Goal: Transaction & Acquisition: Purchase product/service

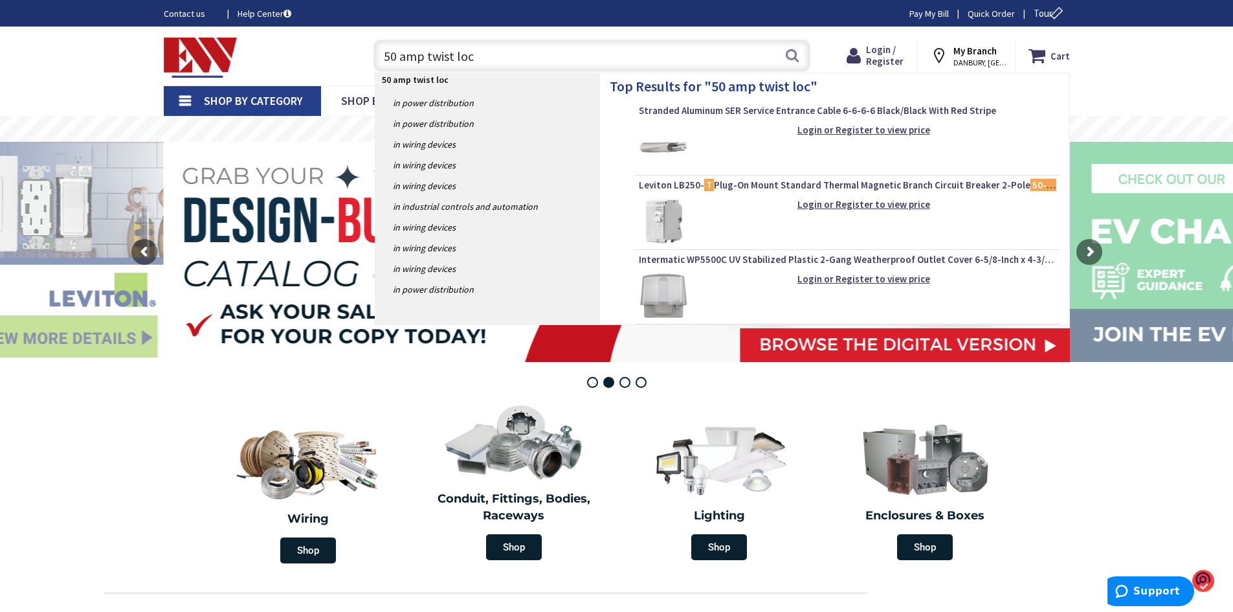
type input "50 amp twist lock"
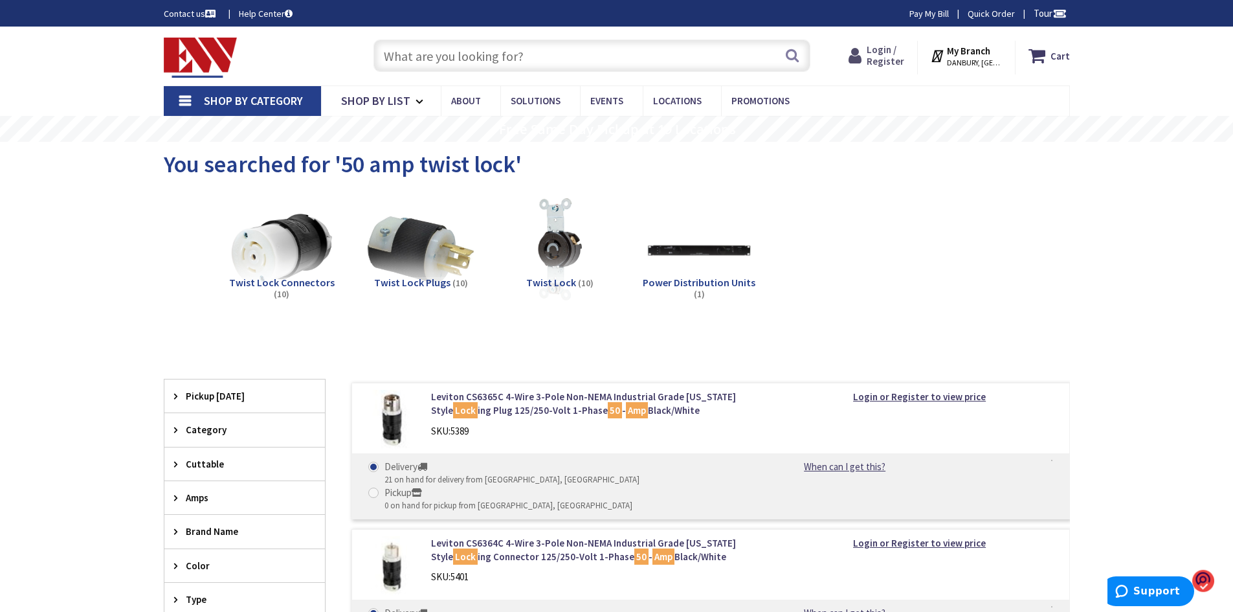
click at [889, 51] on span "Login / Register" at bounding box center [886, 55] width 38 height 24
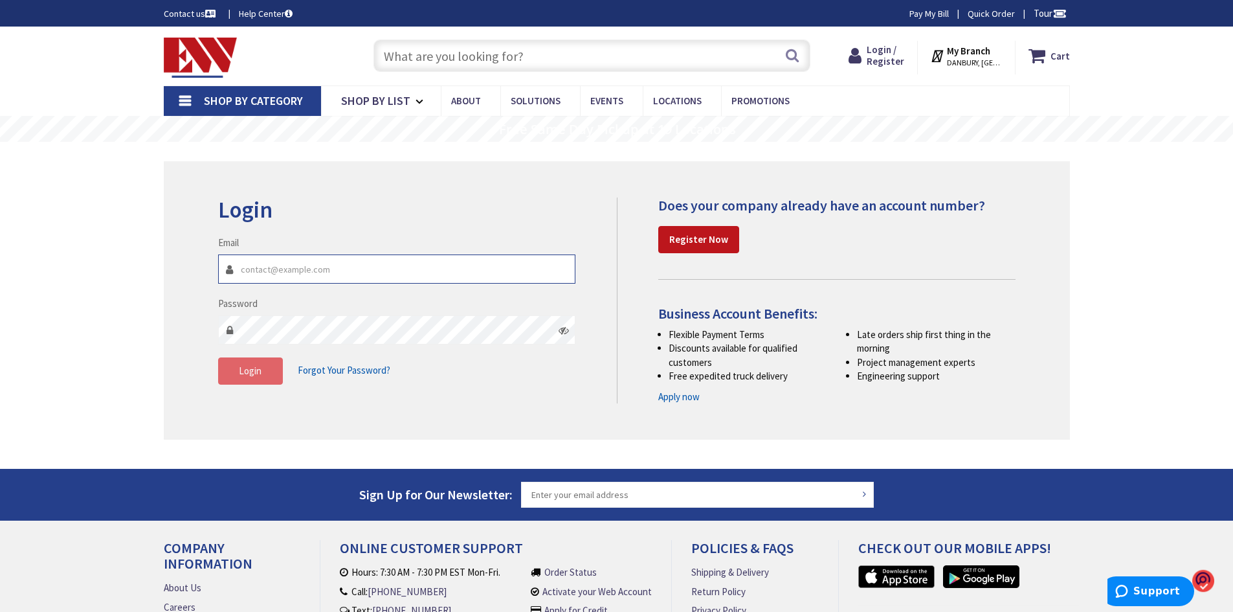
type input "[EMAIL_ADDRESS][DOMAIN_NAME]"
click at [247, 371] on span "Login" at bounding box center [250, 371] width 23 height 12
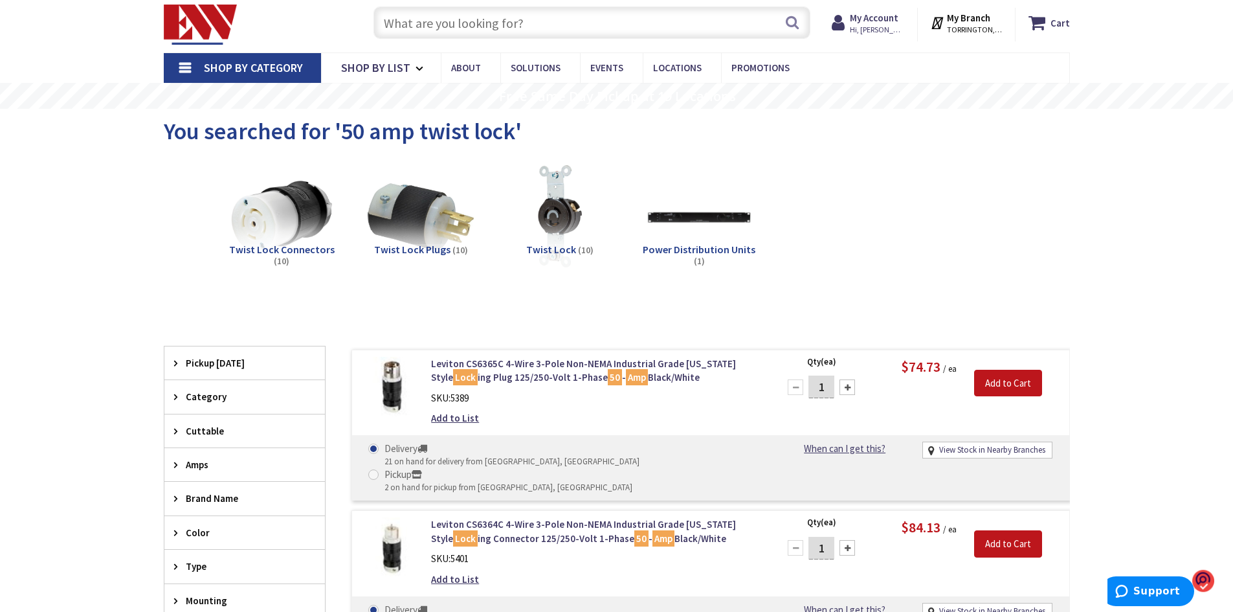
scroll to position [65, 0]
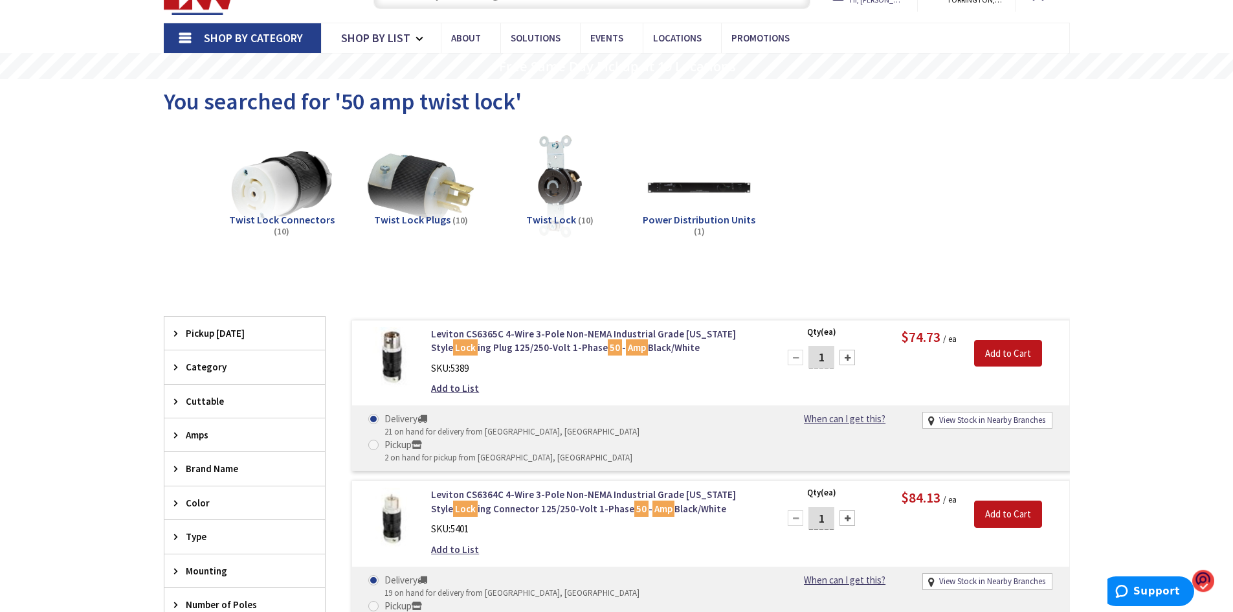
click at [209, 467] on span "Brand Name" at bounding box center [239, 469] width 106 height 14
click at [238, 536] on span "Hubbell-Wiring" at bounding box center [244, 539] width 161 height 22
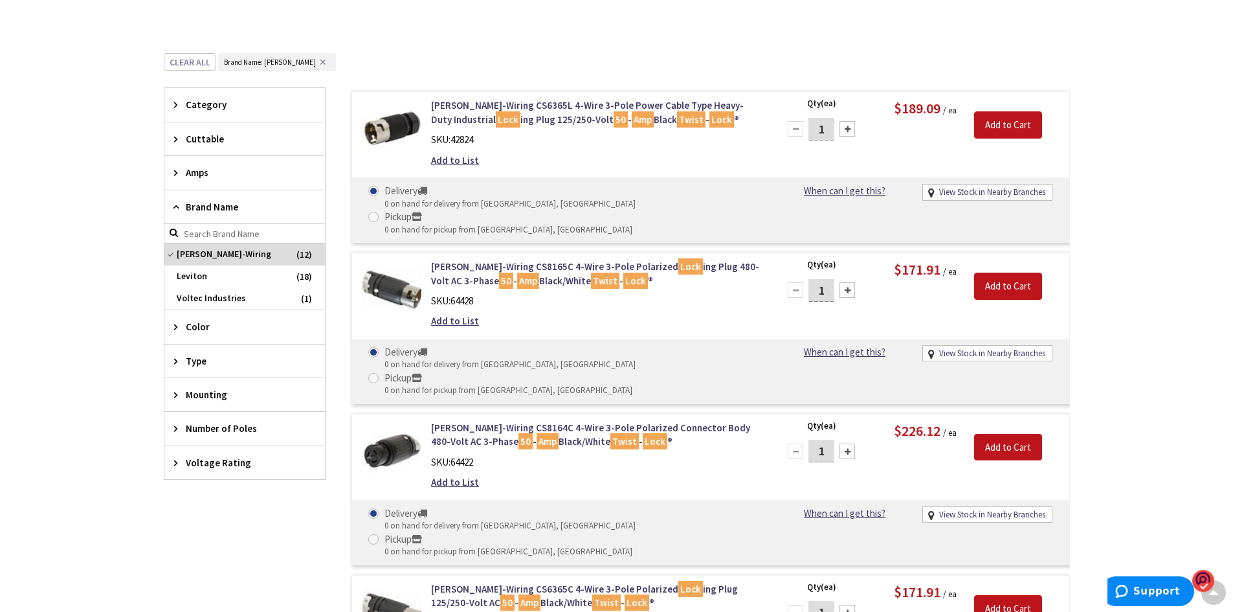
scroll to position [0, 0]
